Goal: Information Seeking & Learning: Learn about a topic

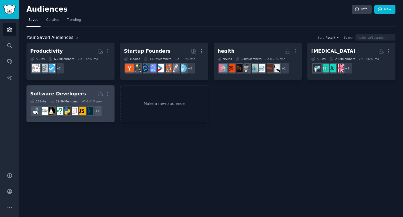
click at [78, 93] on h2 "Software Developers More" at bounding box center [70, 93] width 81 height 9
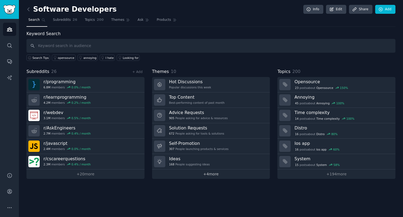
click at [205, 178] on link "+ 4 more" at bounding box center [211, 174] width 118 height 9
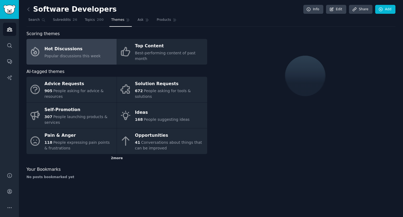
click at [115, 154] on div "2 more" at bounding box center [117, 158] width 181 height 9
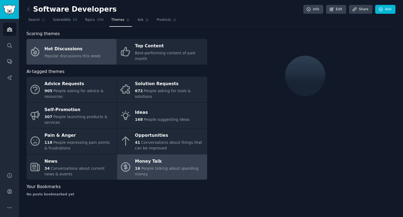
click at [150, 166] on div "16 People talking about spending money" at bounding box center [169, 171] width 69 height 11
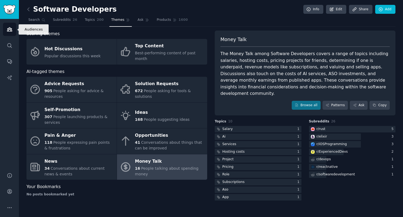
click at [8, 29] on icon "Sidebar" at bounding box center [10, 30] width 6 height 6
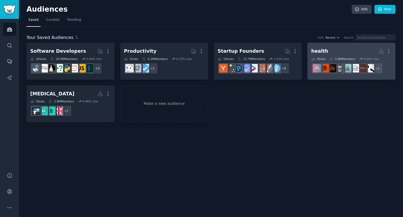
click at [350, 50] on h2 "health More" at bounding box center [352, 51] width 81 height 9
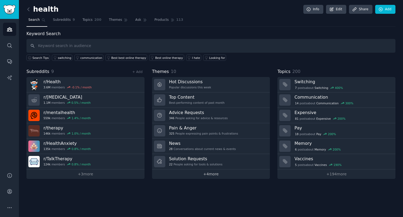
click at [209, 174] on link "+ 4 more" at bounding box center [211, 174] width 118 height 9
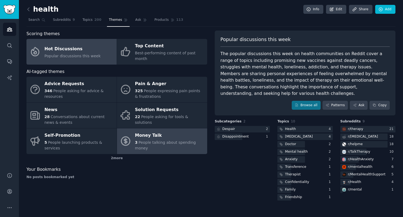
click at [160, 140] on span "People talking about spending money" at bounding box center [165, 145] width 61 height 10
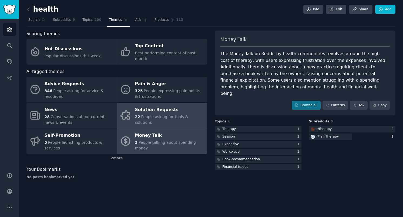
click at [157, 103] on link "Solution Requests 22 People asking for tools & solutions" at bounding box center [162, 116] width 90 height 26
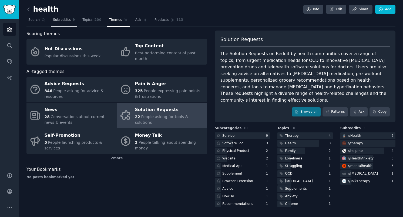
click at [70, 22] on link "Subreddits 9" at bounding box center [64, 21] width 26 height 11
